Goal: Task Accomplishment & Management: Manage account settings

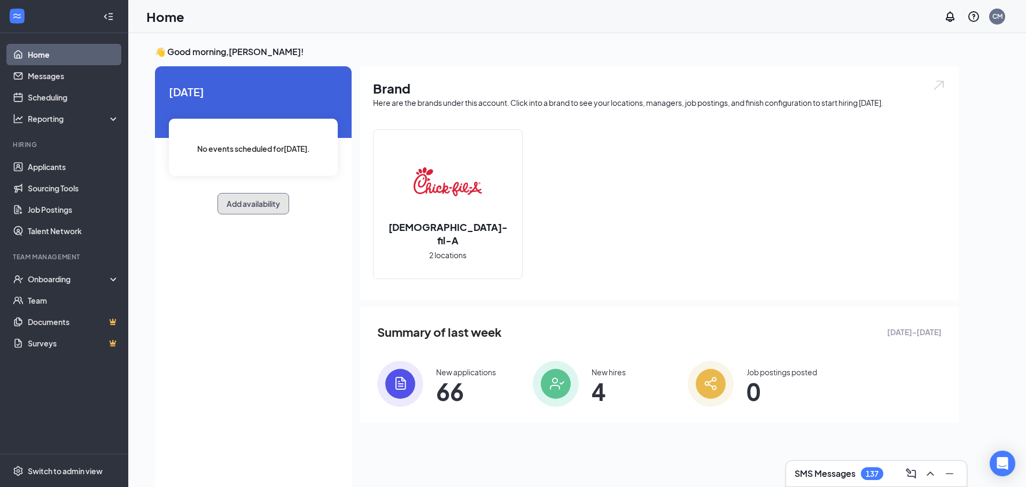
click at [256, 207] on button "Add availability" at bounding box center [254, 203] width 72 height 21
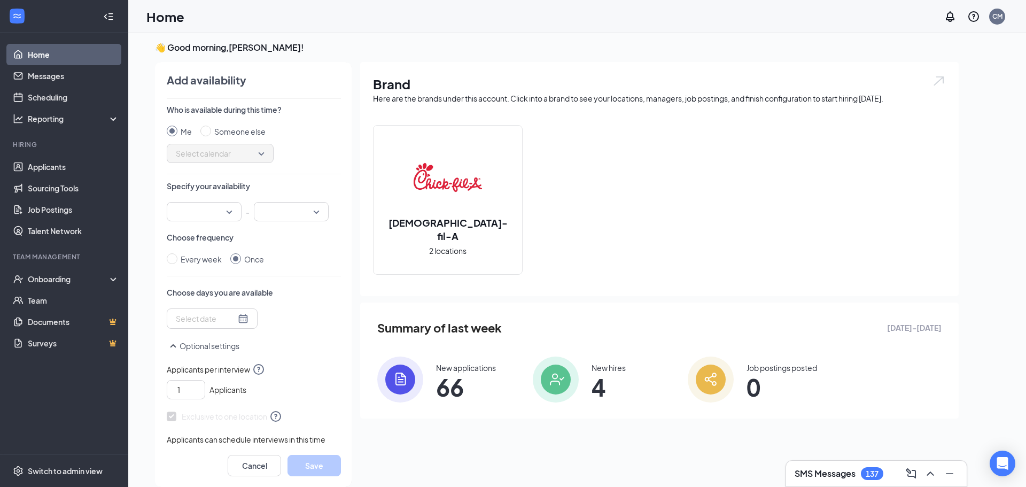
click at [225, 209] on input "search" at bounding box center [200, 212] width 55 height 18
click at [203, 301] on span "03:00 PM" at bounding box center [191, 298] width 32 height 12
click at [306, 208] on input "search" at bounding box center [287, 212] width 55 height 18
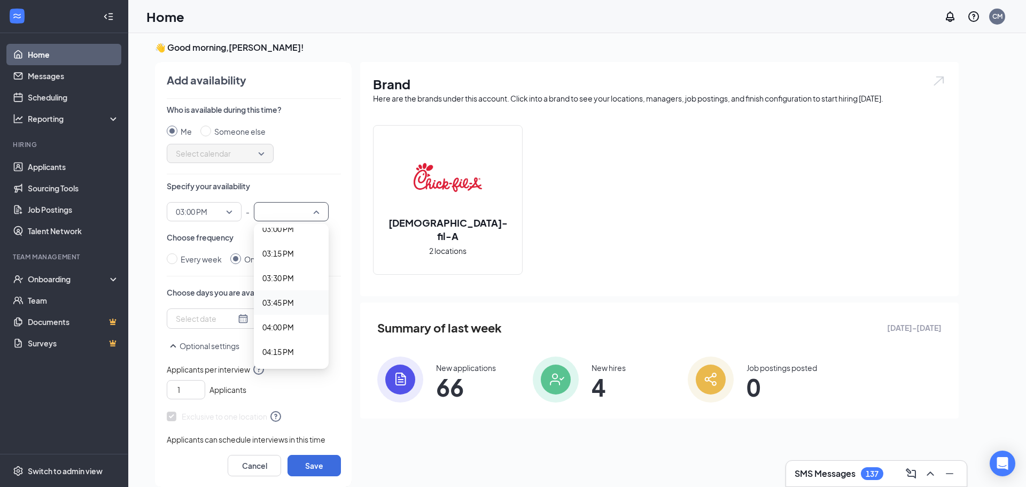
scroll to position [1487, 0]
click at [284, 333] on div "04:00 PM" at bounding box center [291, 326] width 75 height 25
click at [170, 259] on input "Every week" at bounding box center [172, 258] width 11 height 11
radio input "true"
radio input "false"
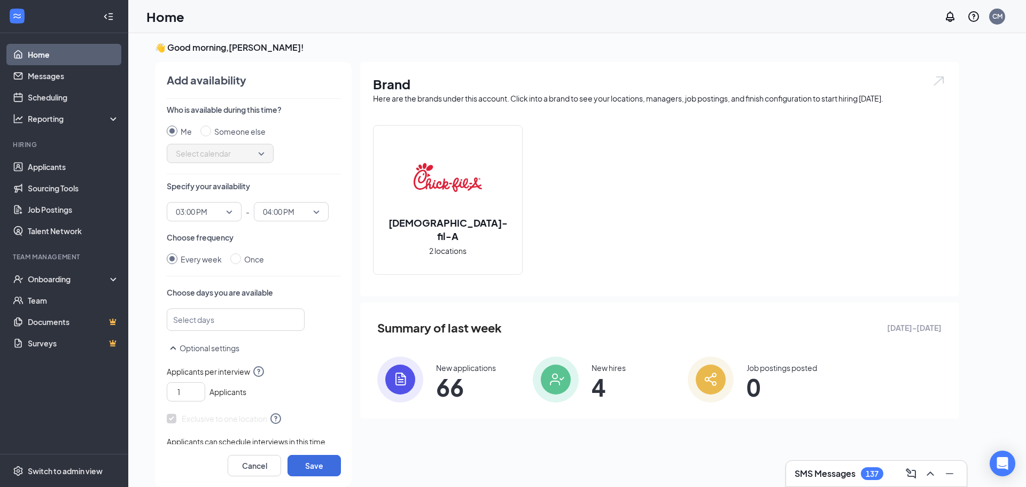
click at [250, 324] on div at bounding box center [231, 319] width 110 height 17
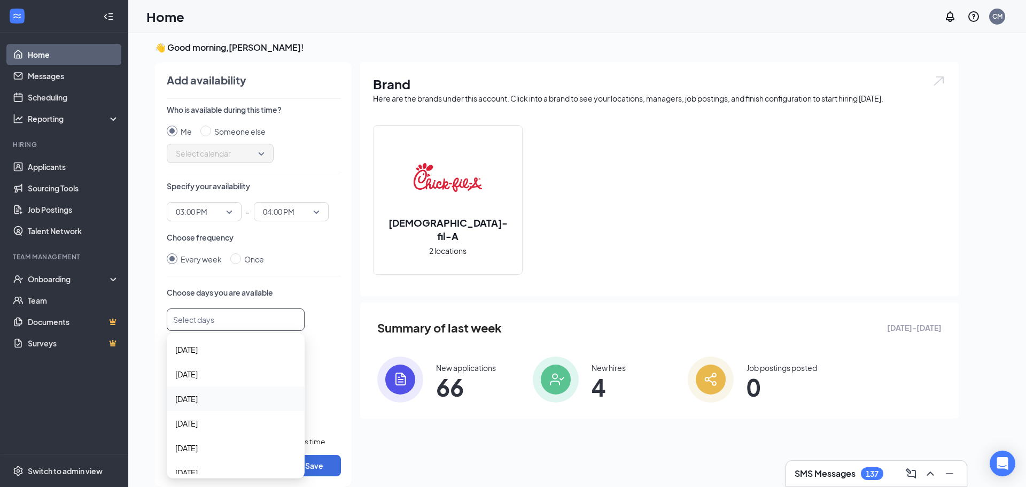
click at [211, 401] on span "[DATE]" at bounding box center [235, 399] width 121 height 12
click at [353, 262] on div "[DATE] No events scheduled for [DATE] . Add availability Add availability Who i…" at bounding box center [557, 274] width 804 height 425
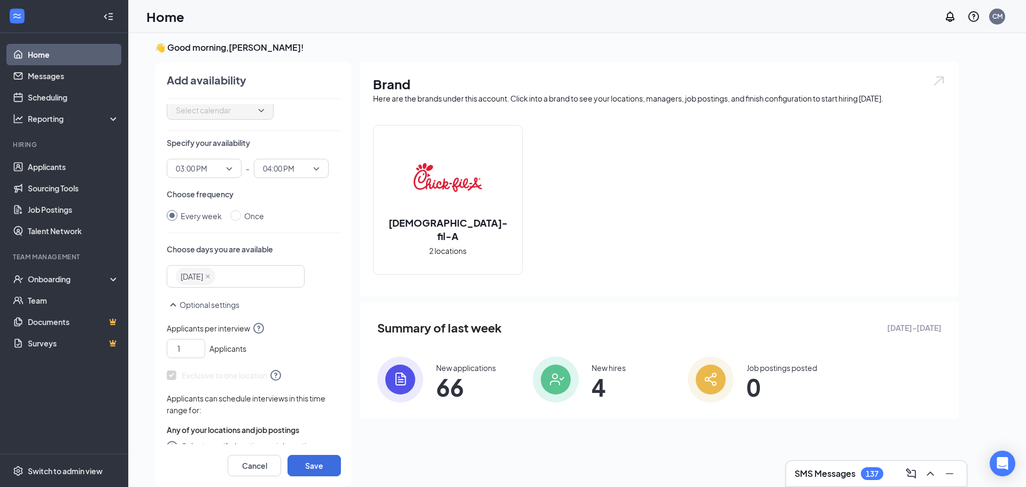
scroll to position [58, 0]
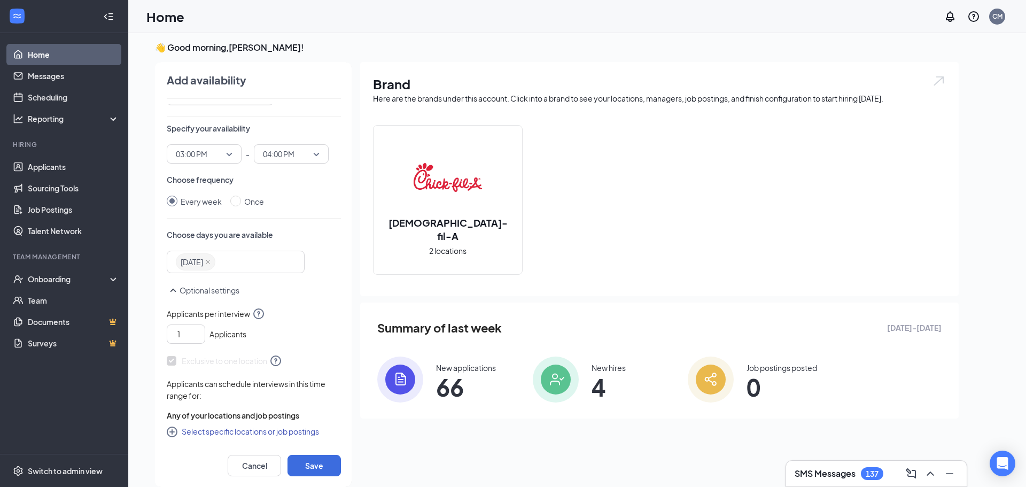
click at [176, 290] on icon "SmallChevronUp" at bounding box center [173, 290] width 13 height 13
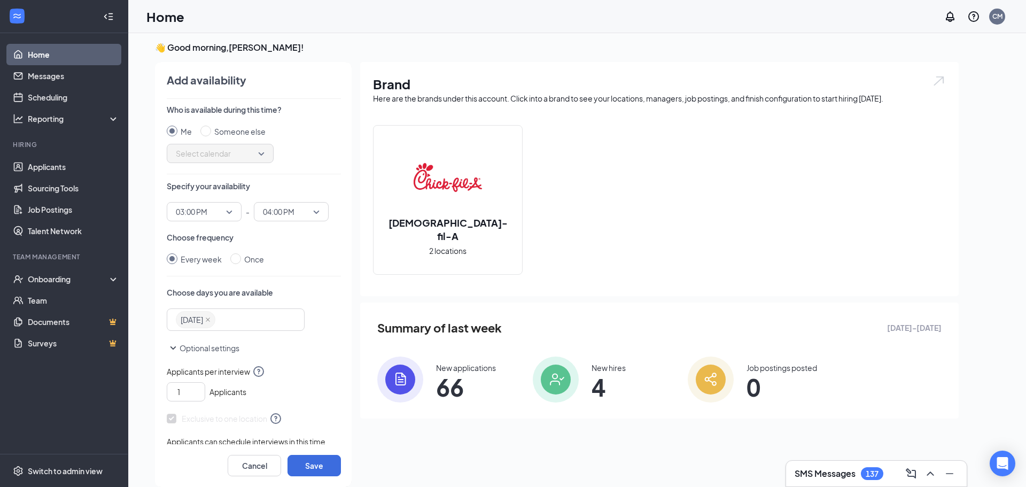
scroll to position [0, 0]
click at [173, 350] on icon "SmallChevronDown" at bounding box center [173, 348] width 13 height 13
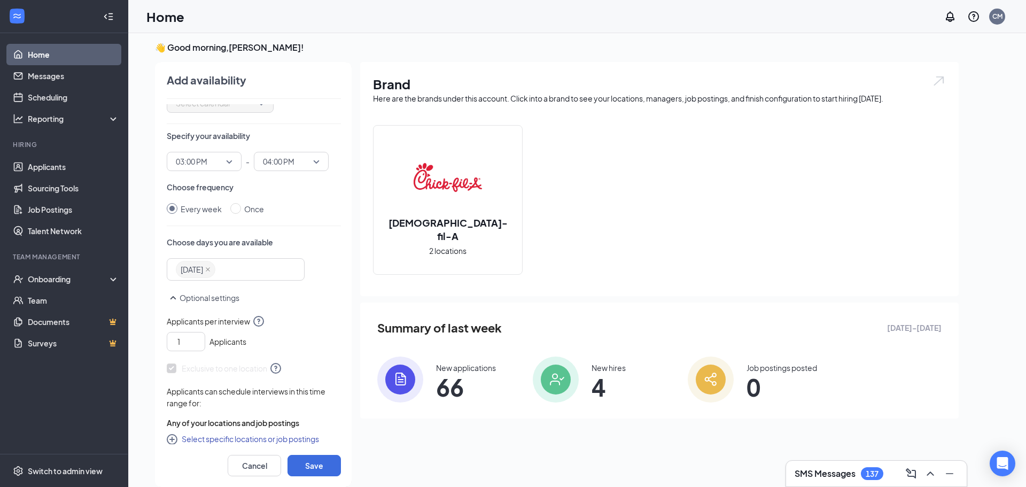
scroll to position [58, 0]
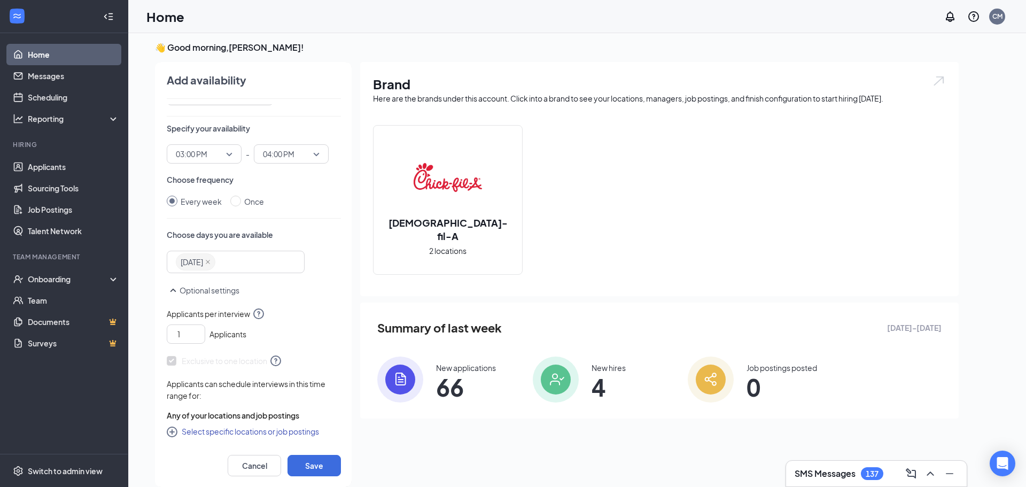
click at [172, 432] on icon "CirclePlus" at bounding box center [172, 432] width 11 height 11
checkbox input "true"
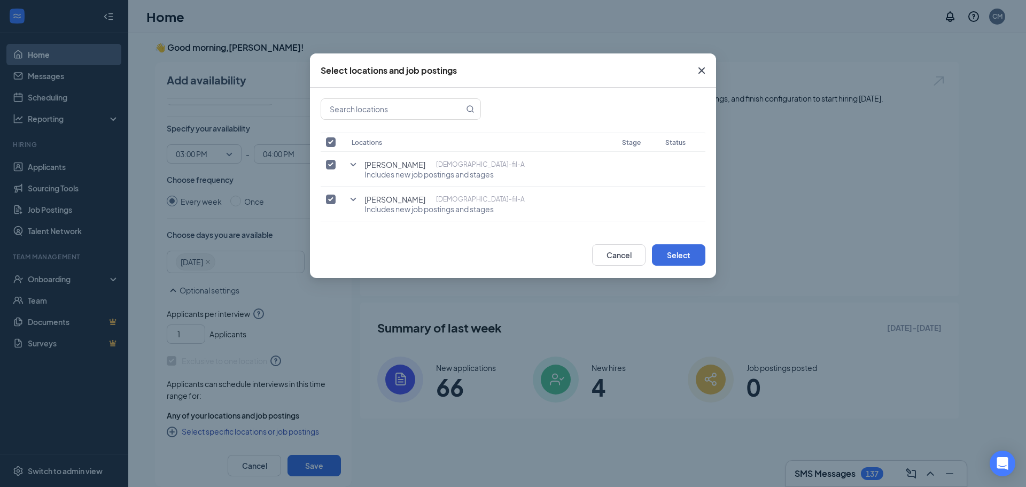
click at [702, 73] on icon "Cross" at bounding box center [701, 70] width 13 height 13
